Goal: Task Accomplishment & Management: Manage account settings

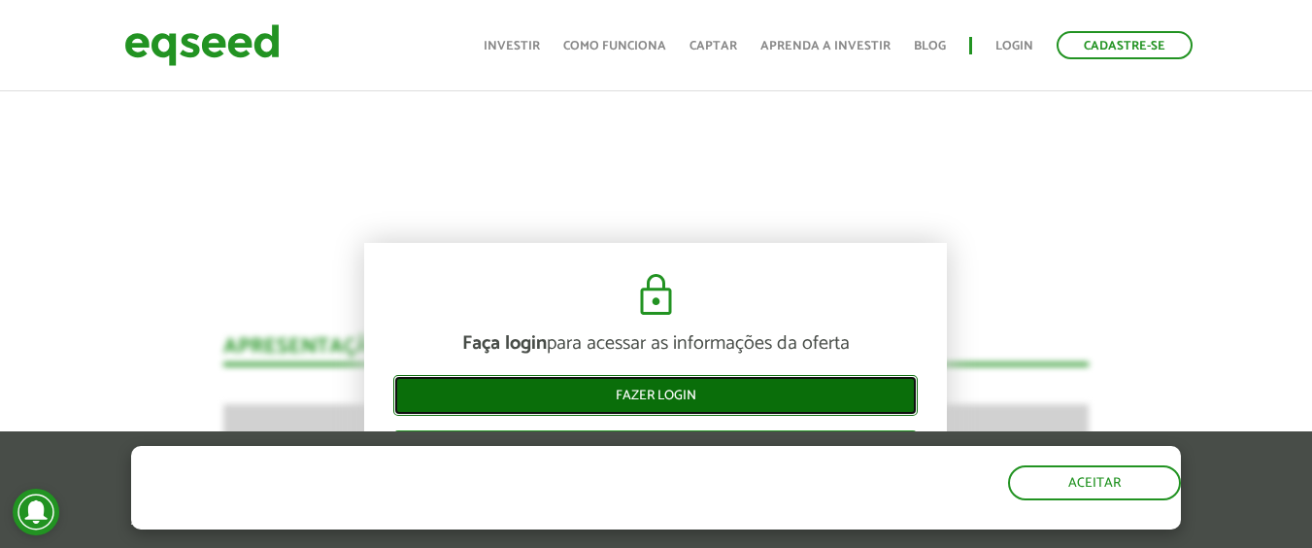
click at [659, 387] on link "Fazer login" at bounding box center [655, 395] width 525 height 41
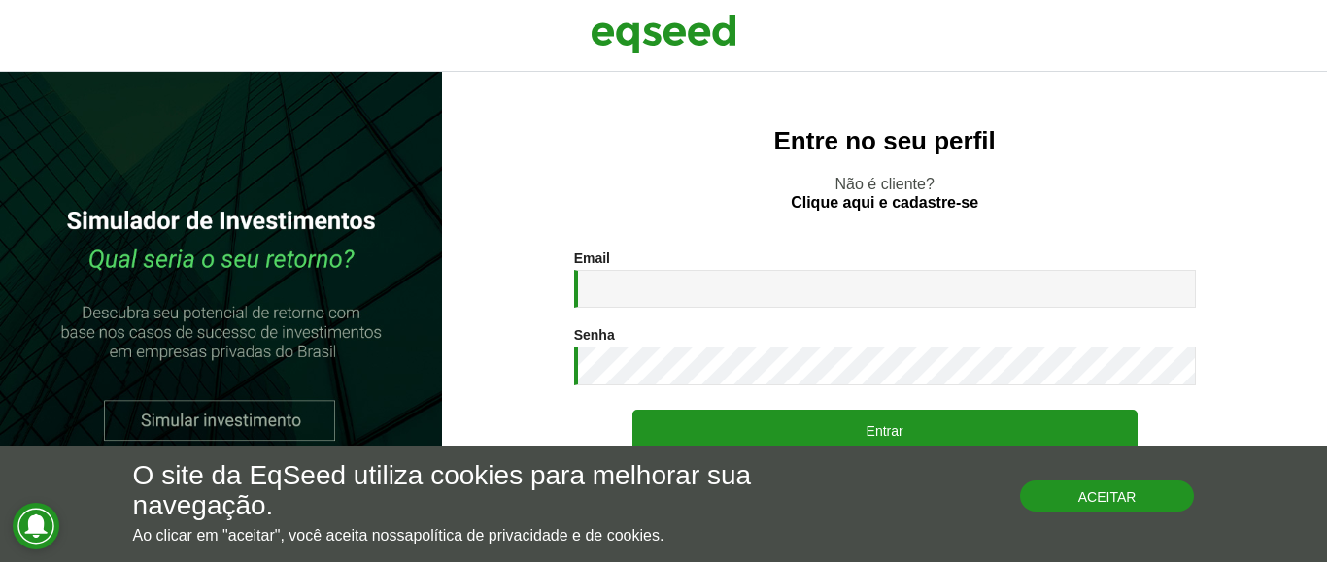
click at [1091, 508] on button "Aceitar" at bounding box center [1107, 496] width 175 height 31
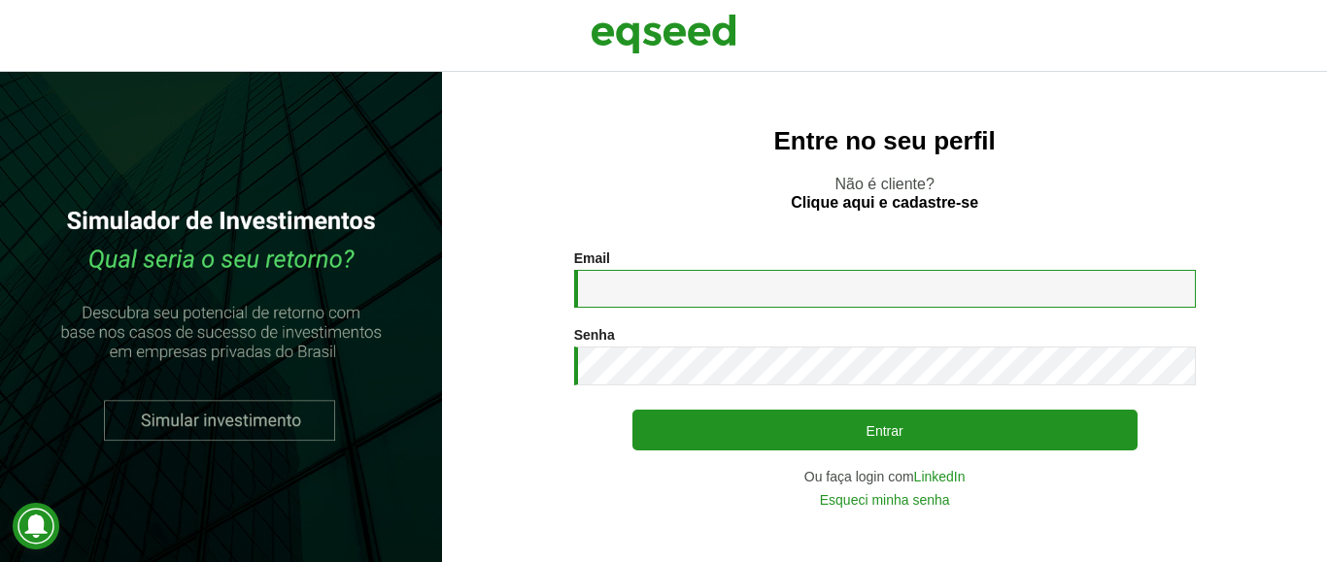
click at [724, 288] on input "Email *" at bounding box center [885, 289] width 622 height 38
type input "**********"
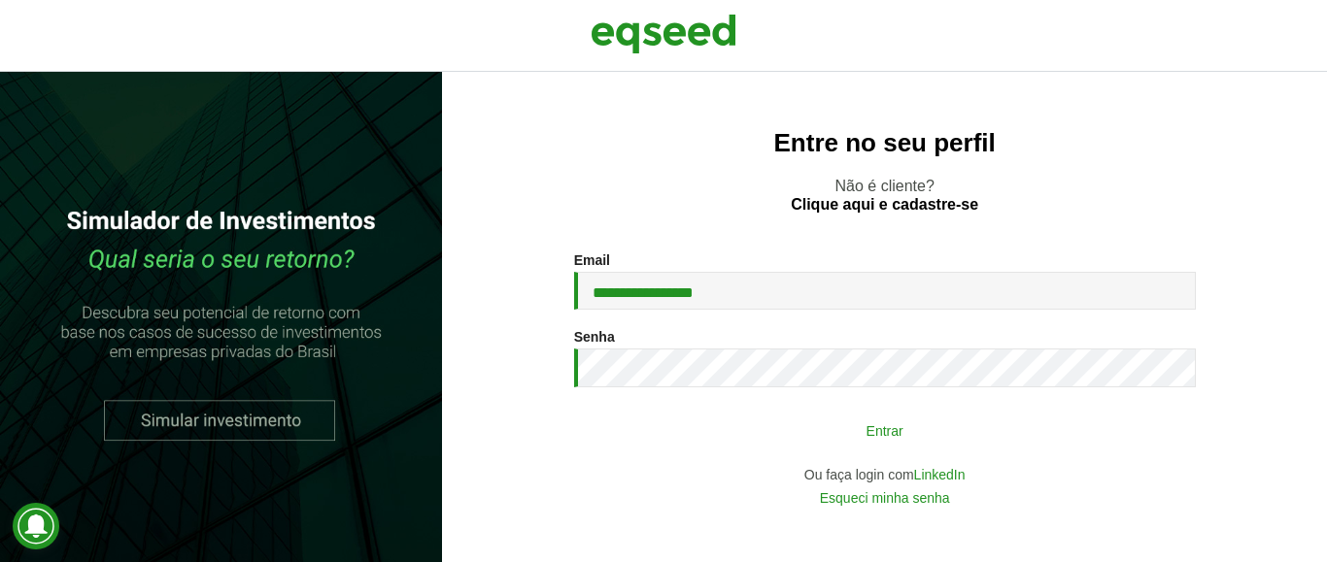
click at [812, 434] on button "Entrar" at bounding box center [884, 430] width 505 height 37
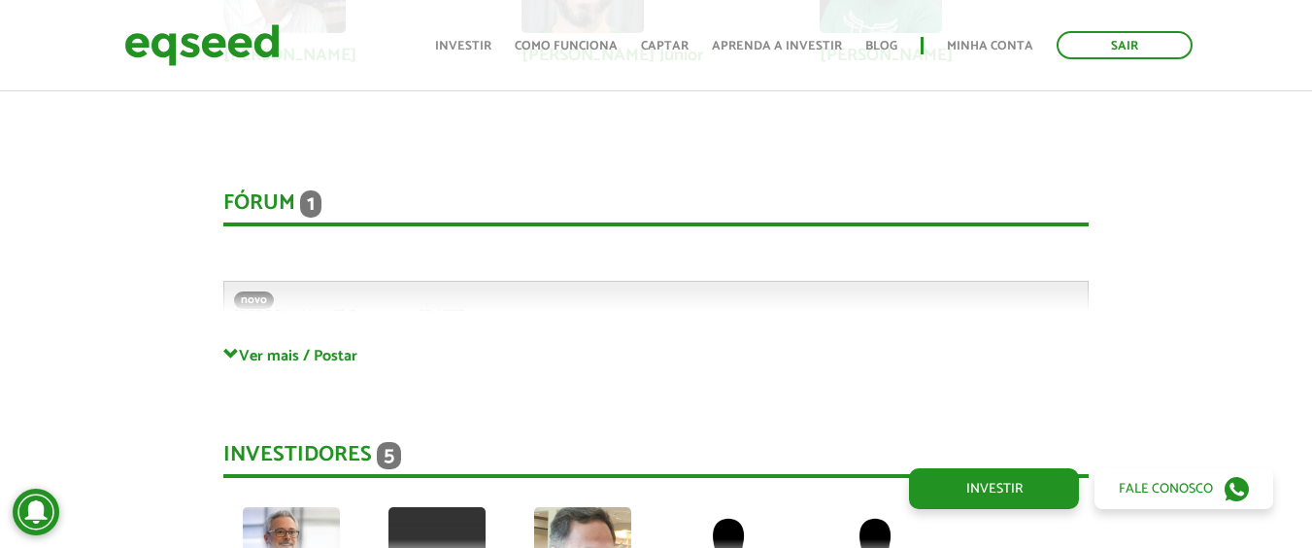
scroll to position [5118, 0]
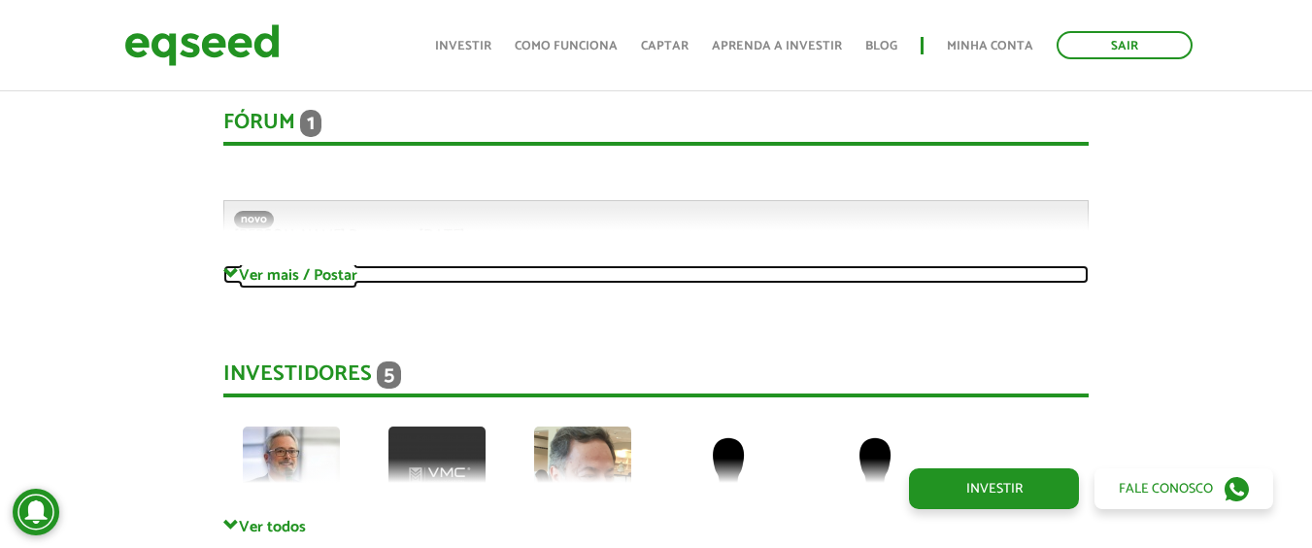
drag, startPoint x: 334, startPoint y: 249, endPoint x: 352, endPoint y: 254, distance: 18.1
click at [334, 265] on link "Ver mais / Postar" at bounding box center [656, 274] width 866 height 18
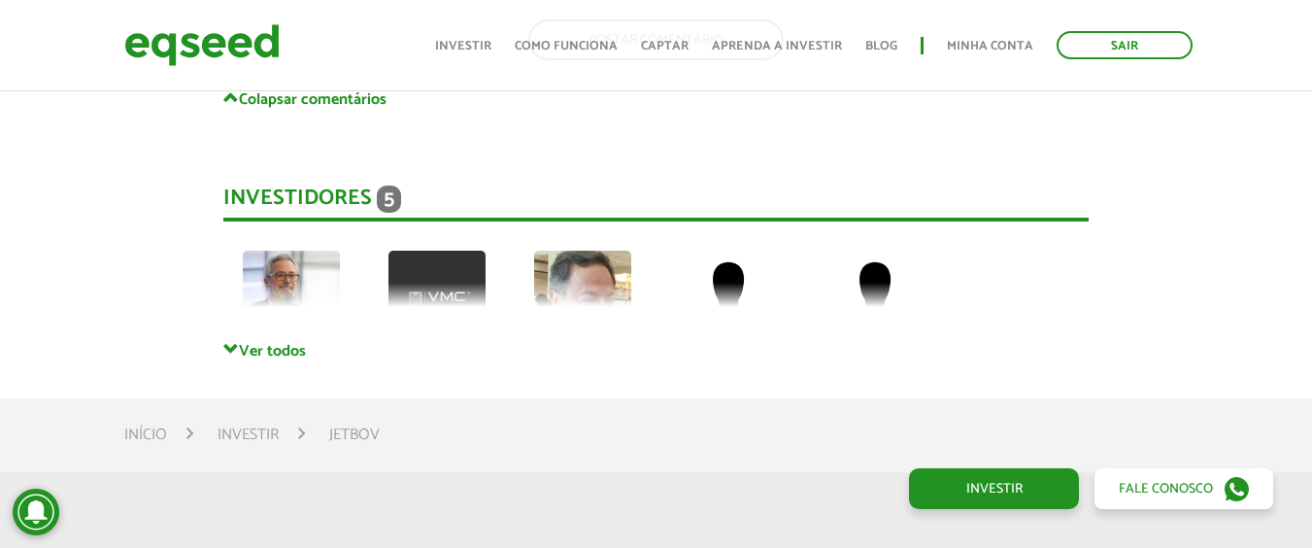
scroll to position [5734, 0]
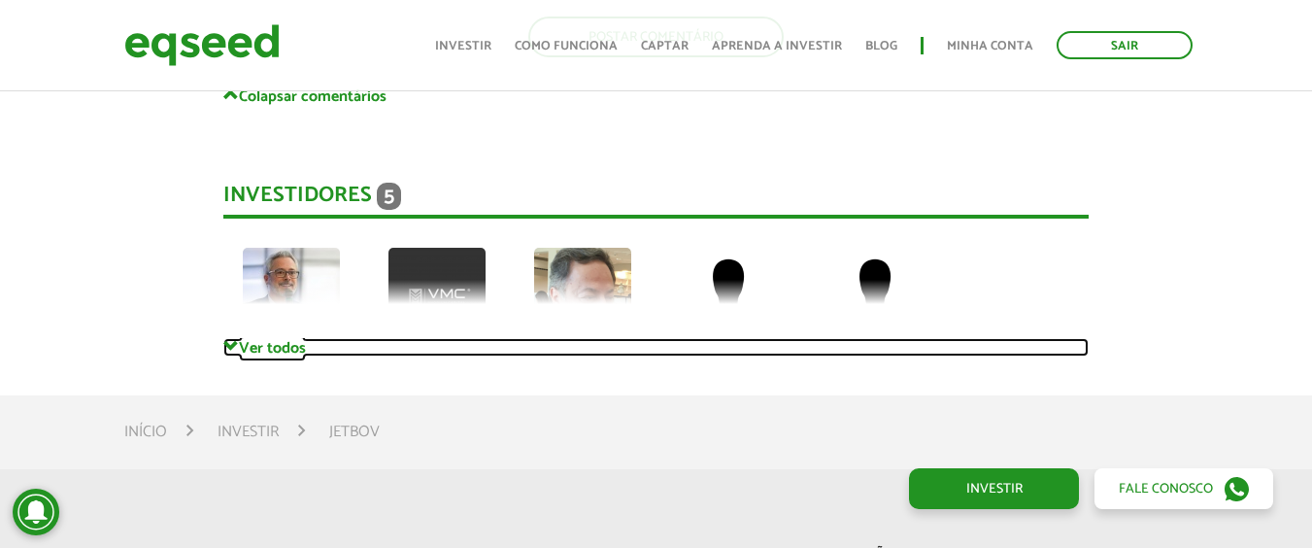
click at [276, 338] on link "Ver todos" at bounding box center [656, 347] width 866 height 18
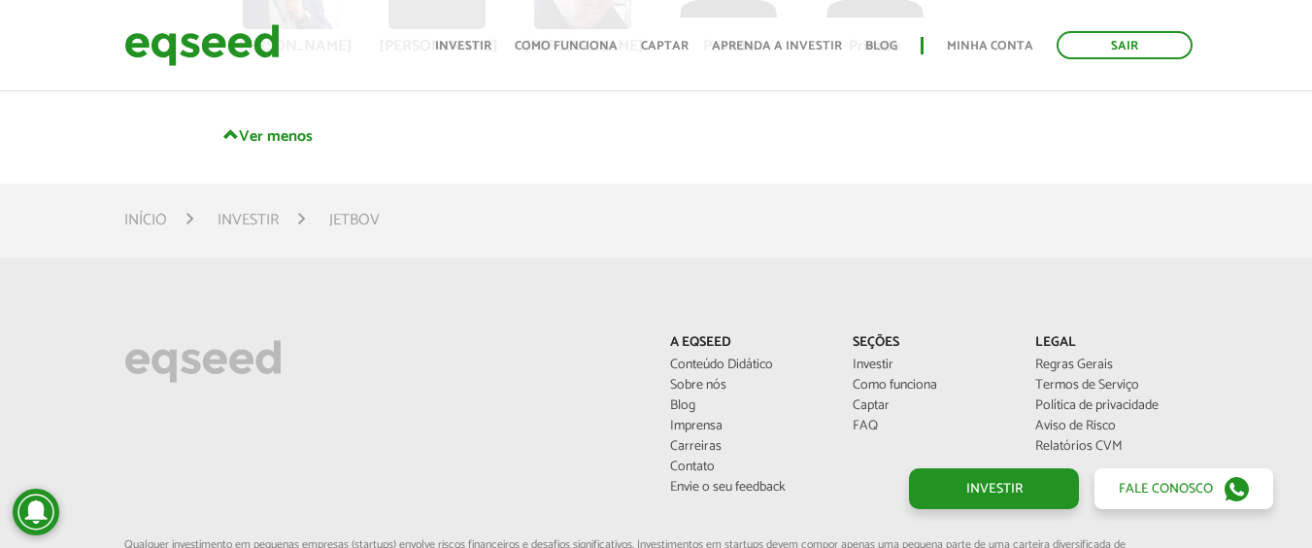
scroll to position [6054, 0]
